Goal: Task Accomplishment & Management: Complete application form

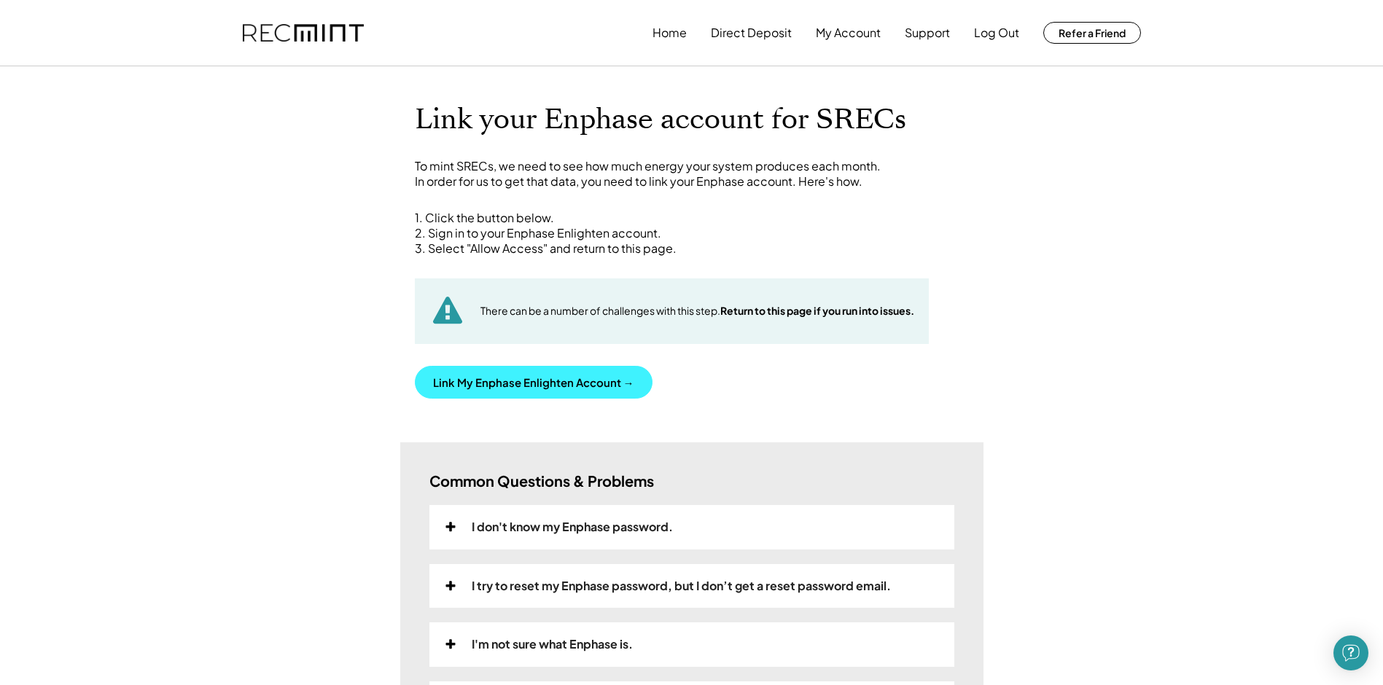
click at [511, 372] on button "Link My Enphase Enlighten Account →" at bounding box center [534, 382] width 238 height 33
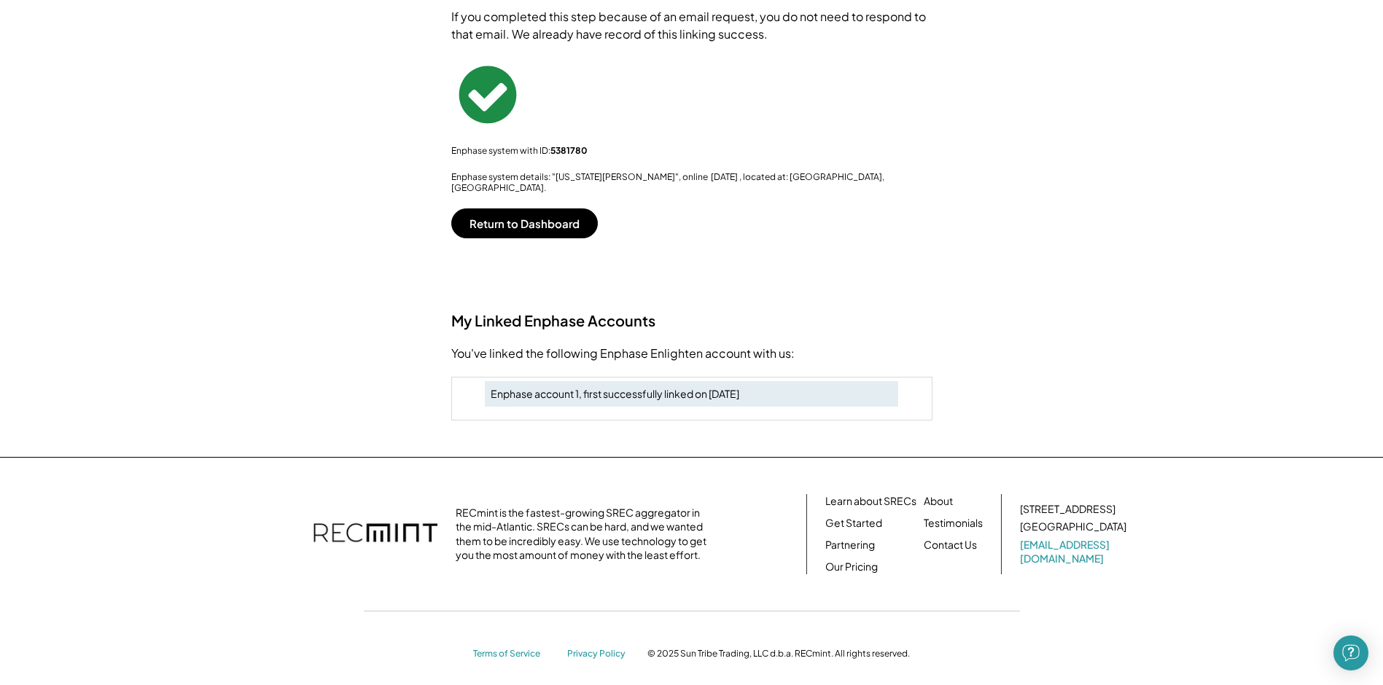
scroll to position [124, 0]
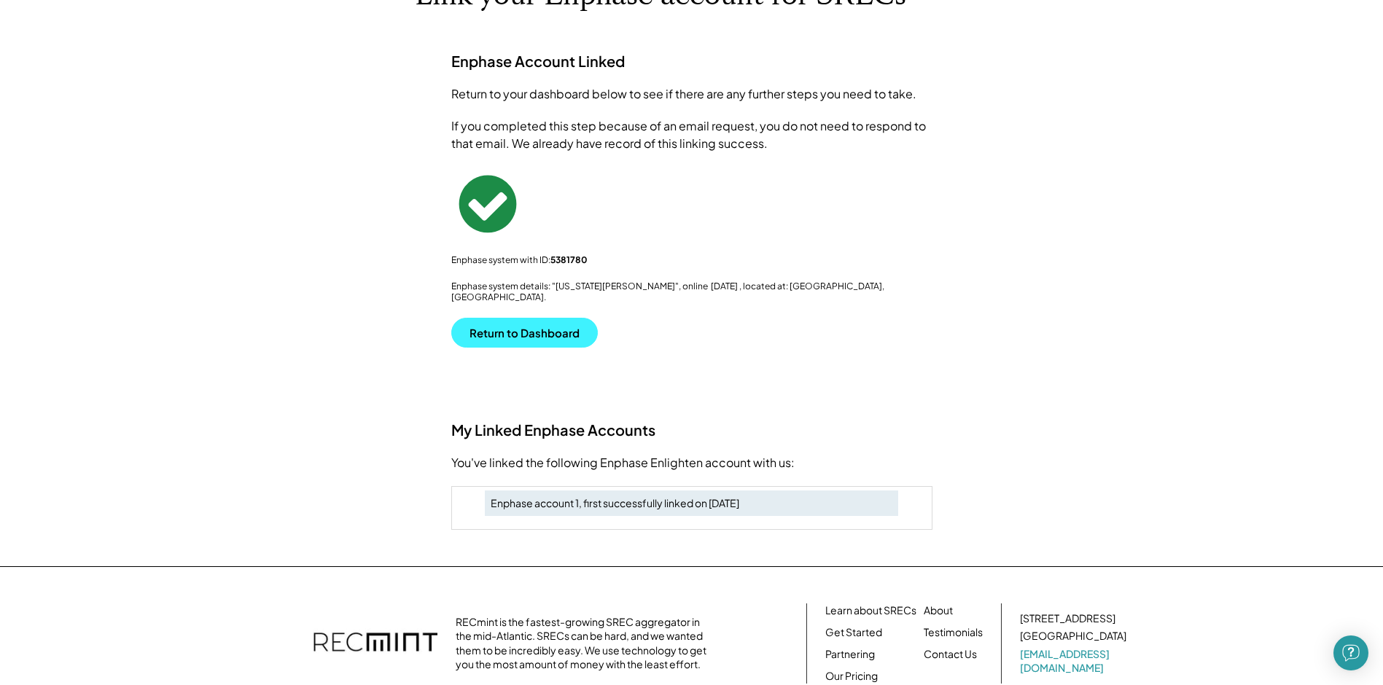
click at [545, 329] on button "Return to Dashboard" at bounding box center [524, 333] width 147 height 30
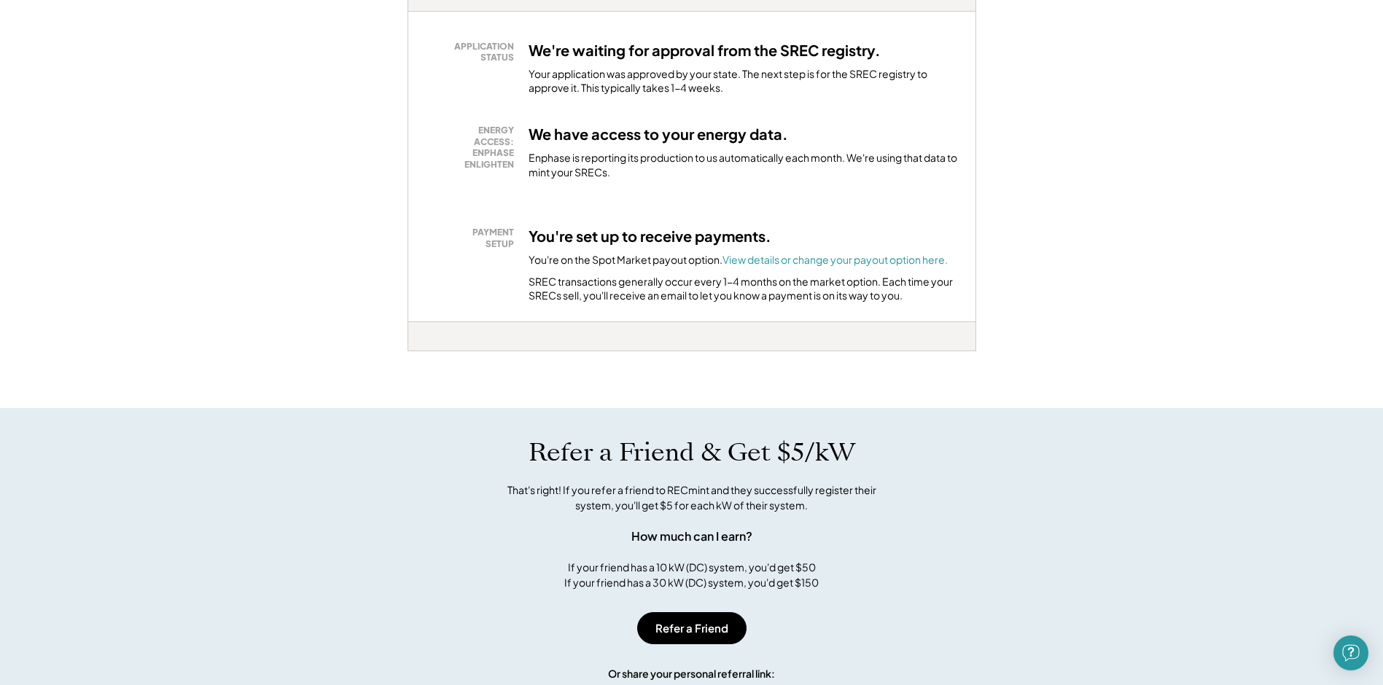
scroll to position [510, 0]
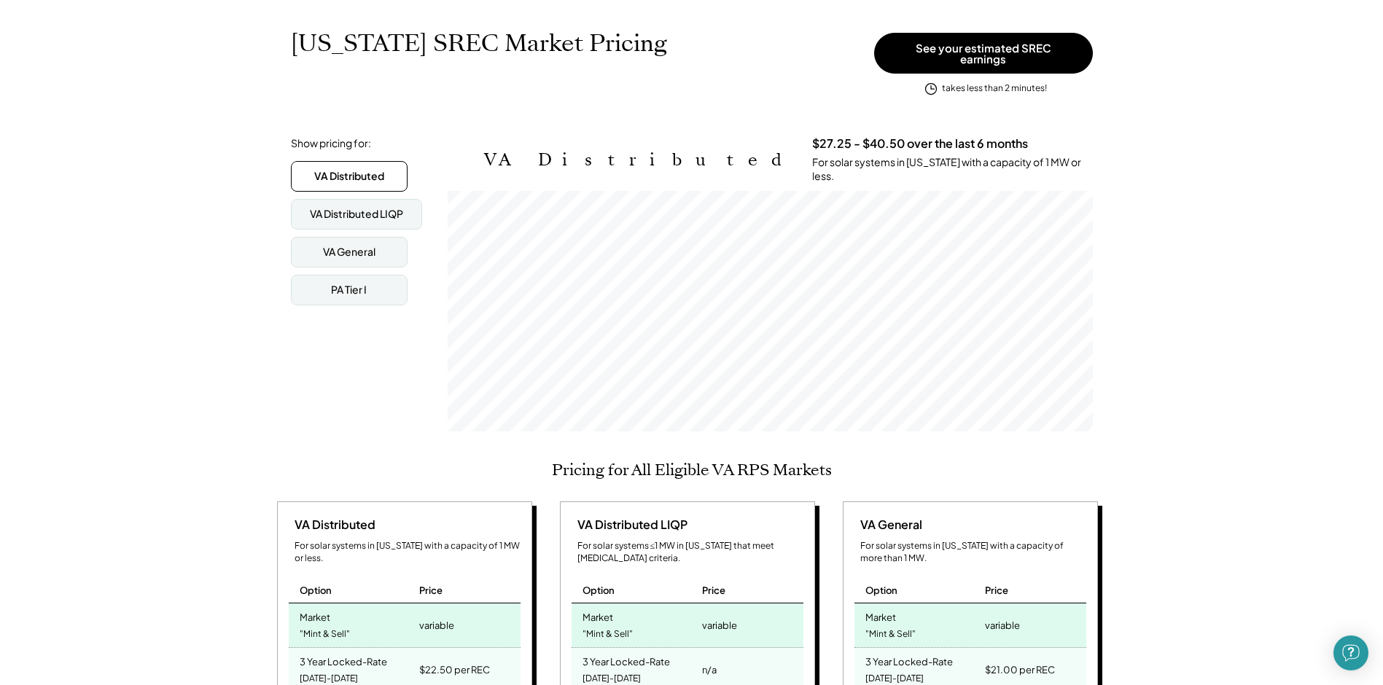
scroll to position [146, 0]
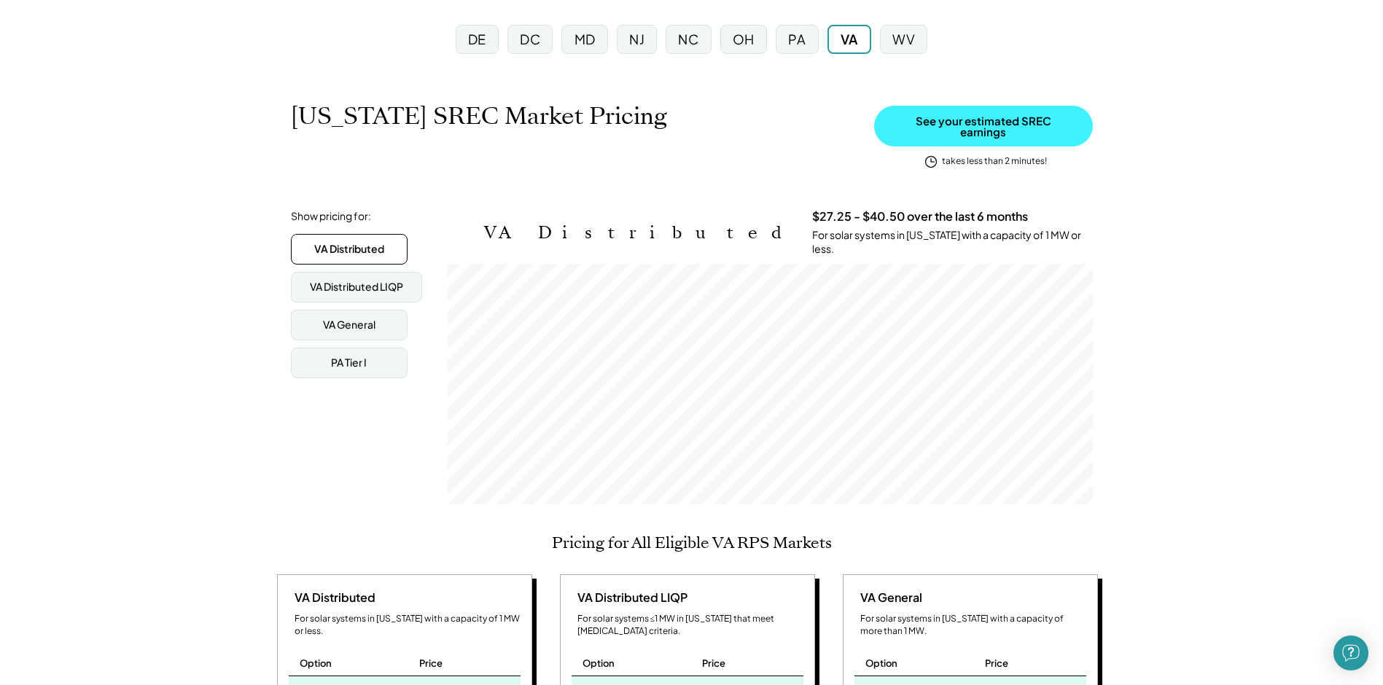
click at [973, 127] on button "See your estimated SREC earnings" at bounding box center [983, 126] width 219 height 41
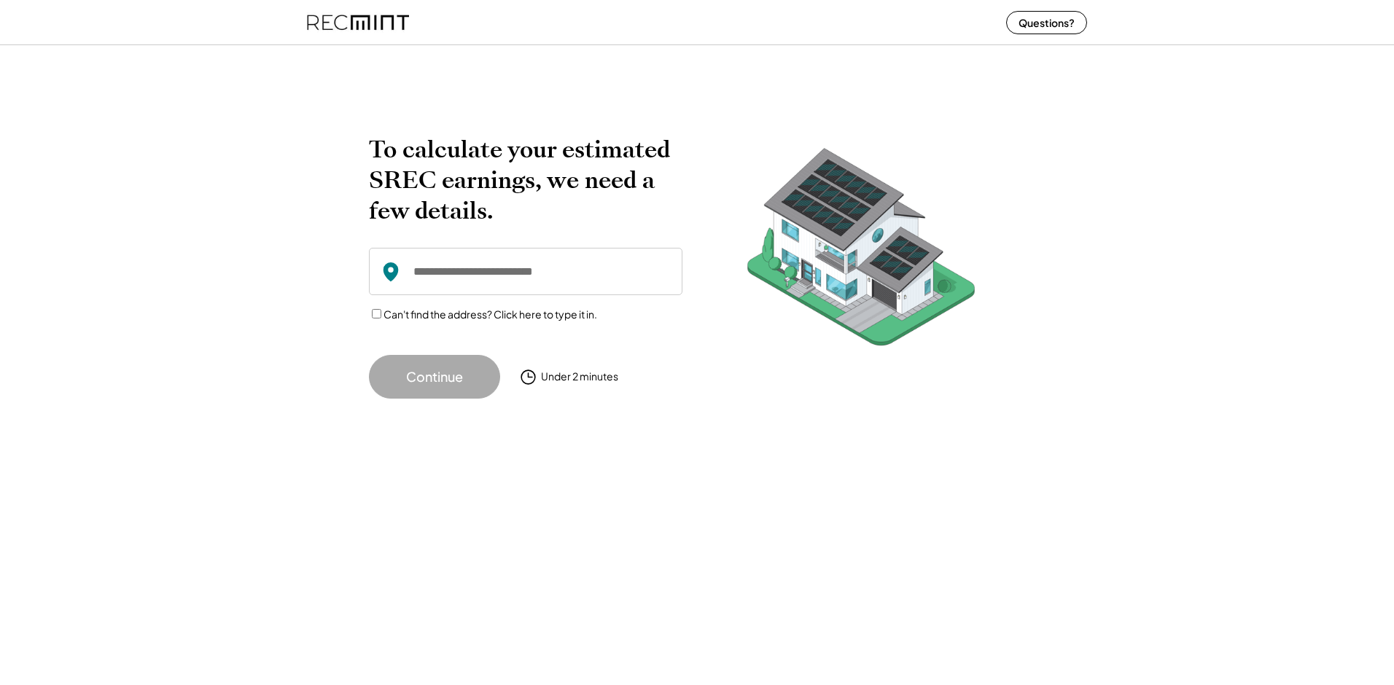
click at [577, 277] on input "input" at bounding box center [526, 271] width 314 height 47
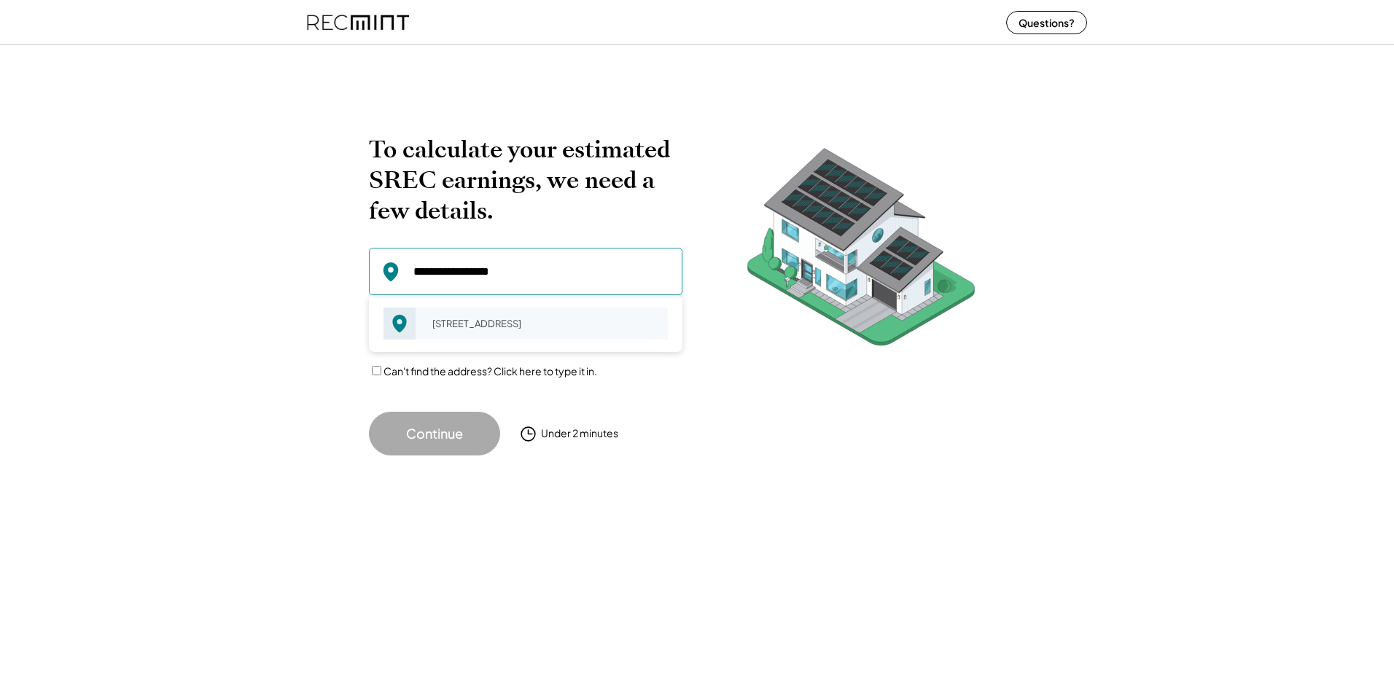
click at [553, 327] on div "[STREET_ADDRESS]" at bounding box center [545, 324] width 245 height 20
type input "**********"
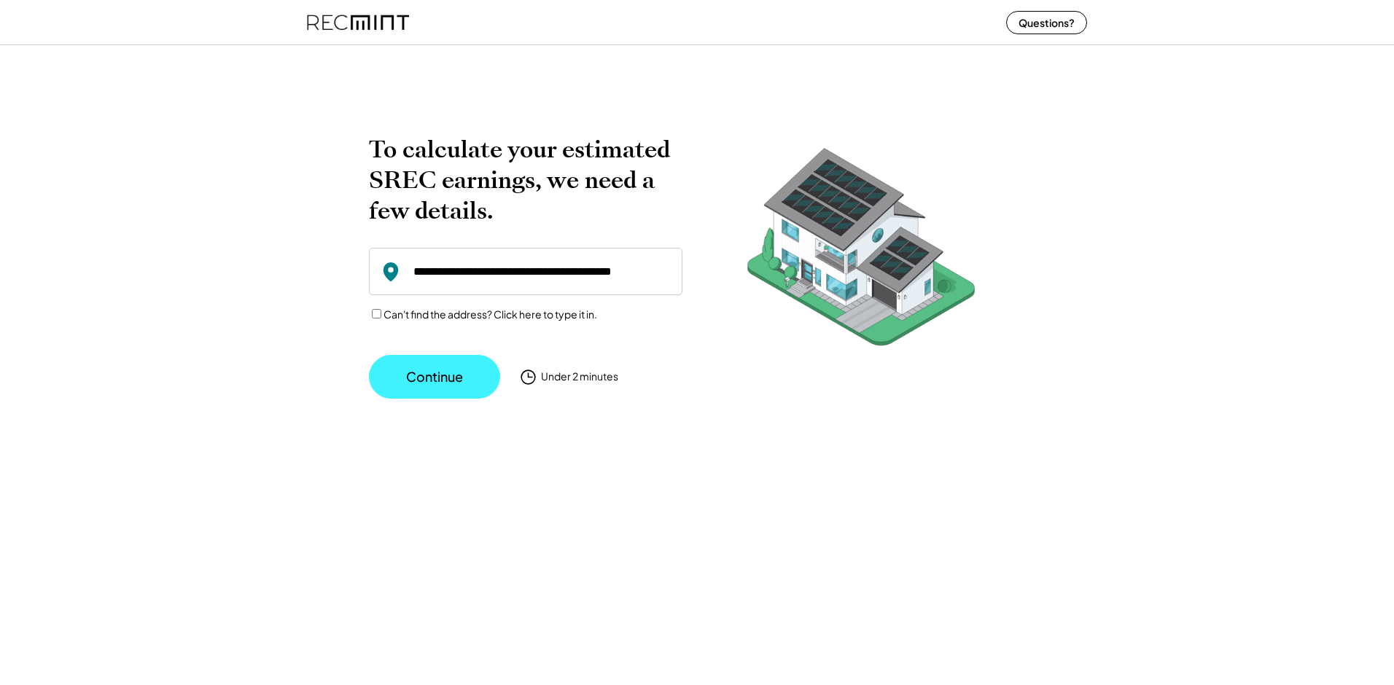
click at [446, 370] on button "Continue" at bounding box center [434, 377] width 131 height 44
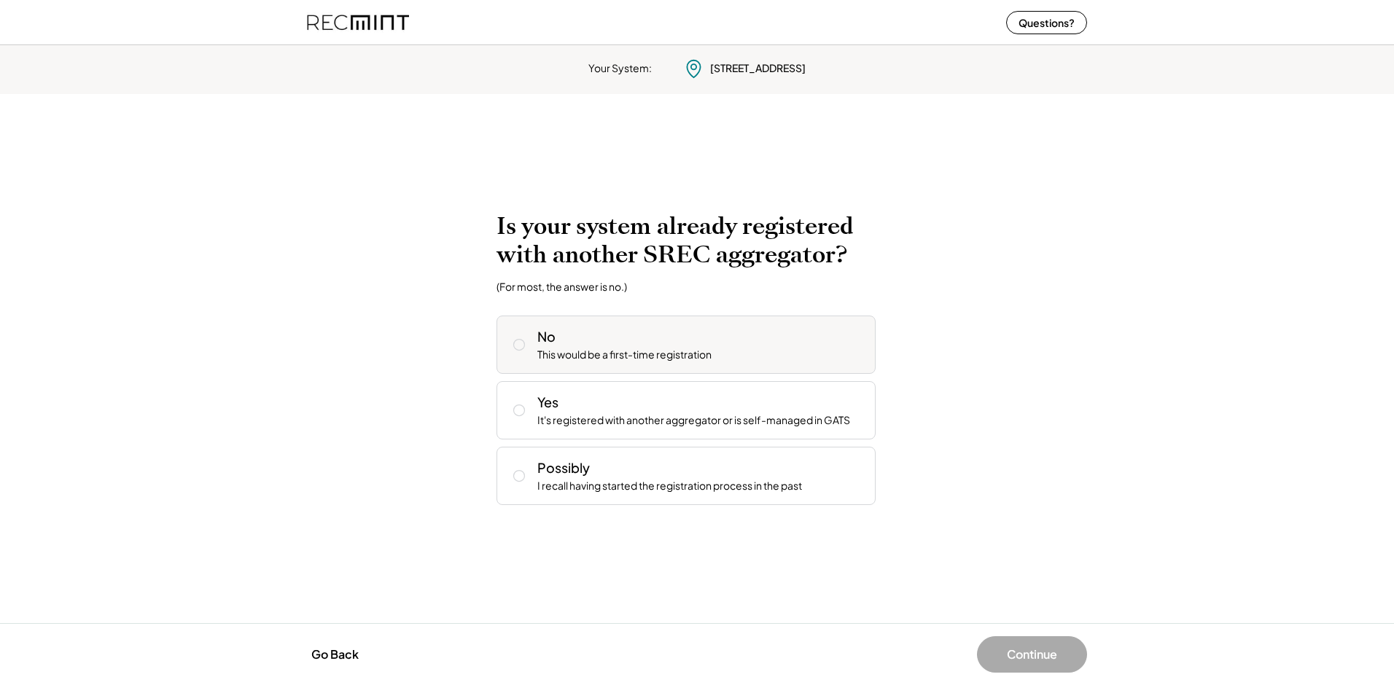
click at [625, 346] on div "No This would be a first-time registration" at bounding box center [700, 344] width 327 height 35
